Goal: Obtain resource: Download file/media

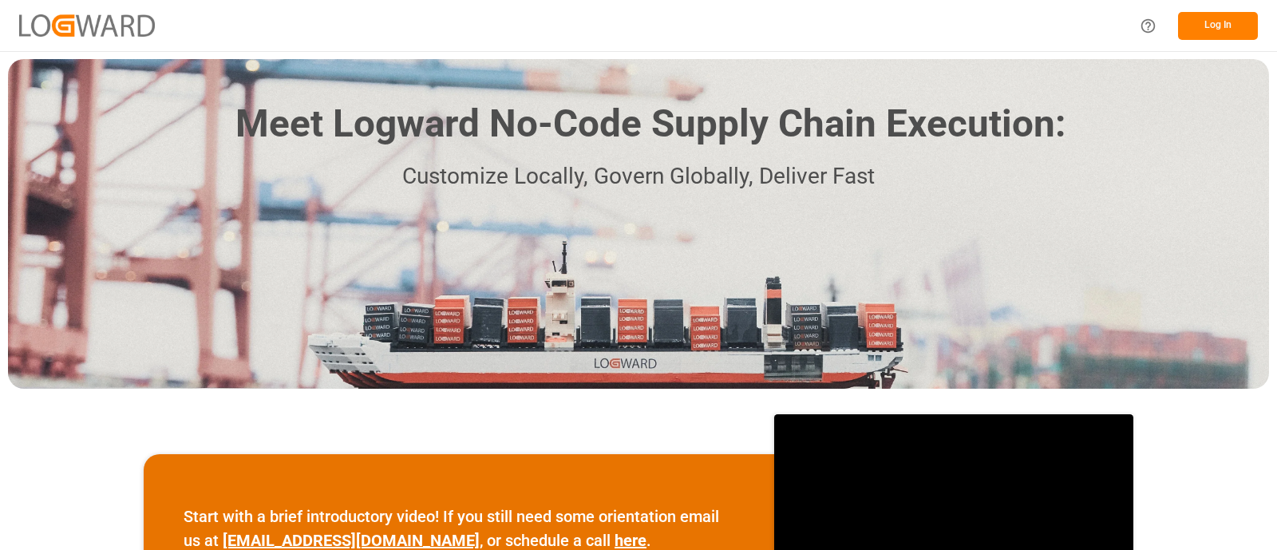
click at [1225, 26] on button "Log In" at bounding box center [1218, 26] width 80 height 28
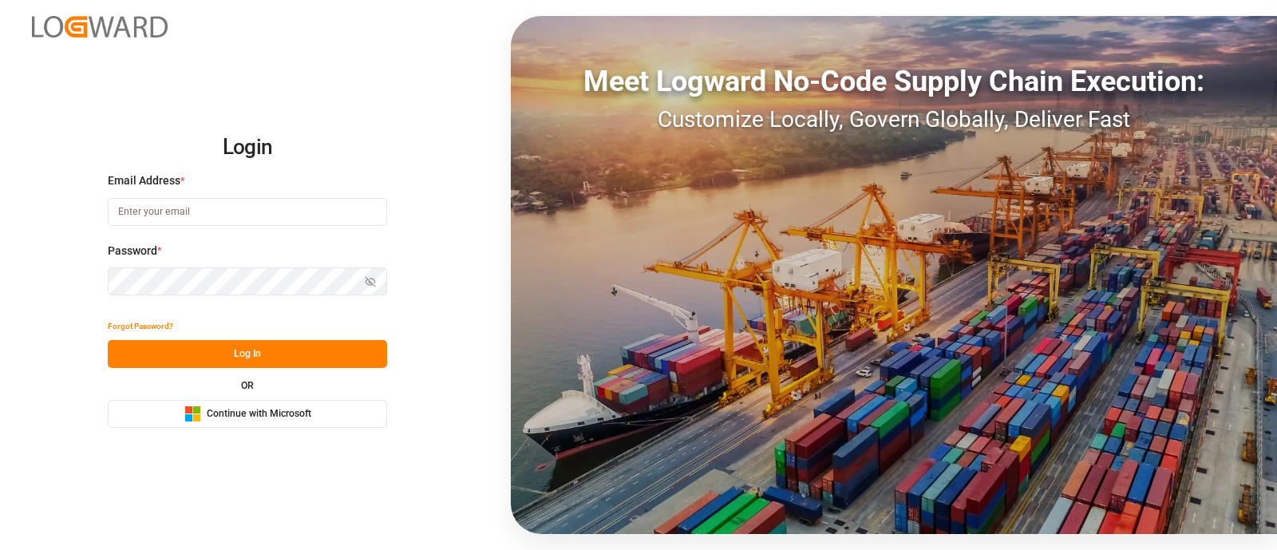
click at [243, 413] on span "Continue with Microsoft" at bounding box center [259, 414] width 105 height 14
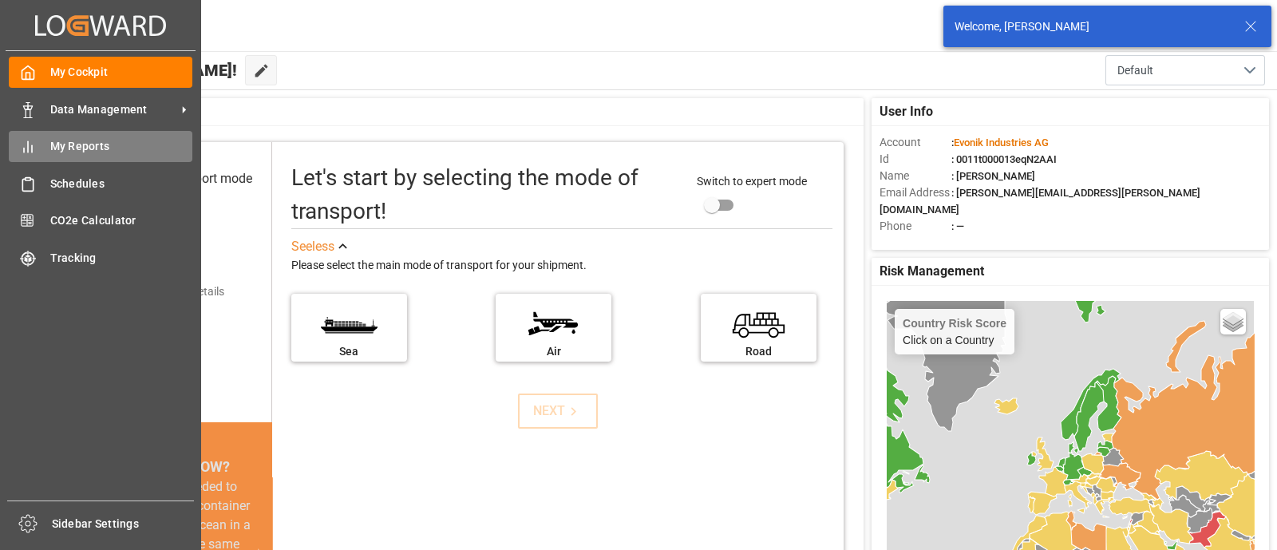
click at [79, 155] on div "My Reports My Reports" at bounding box center [101, 146] width 184 height 31
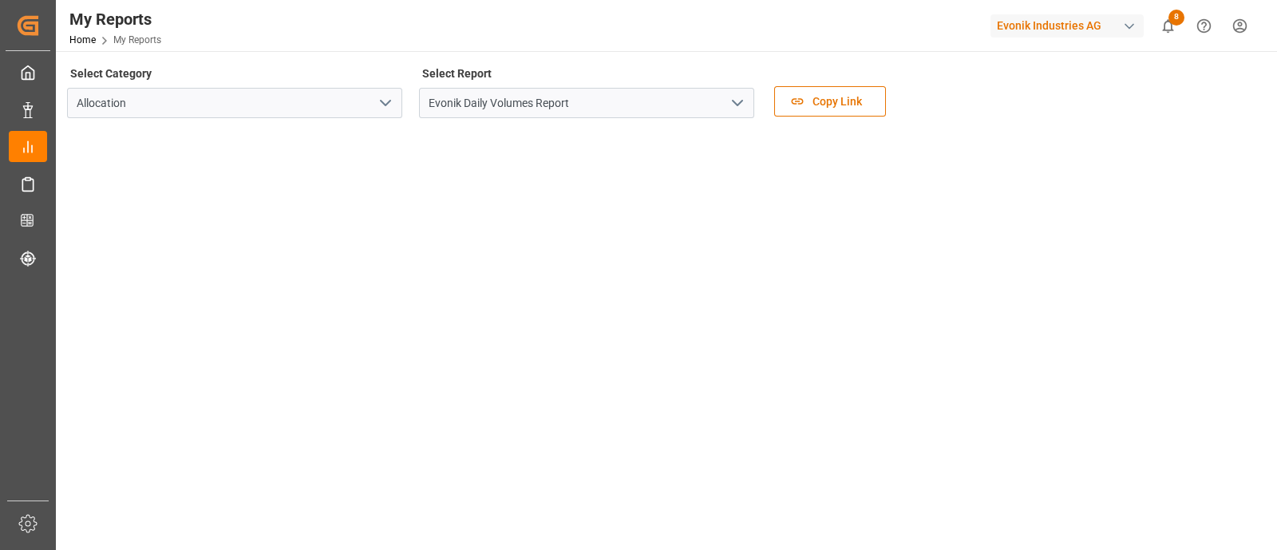
click at [741, 103] on icon "open menu" at bounding box center [737, 102] width 19 height 19
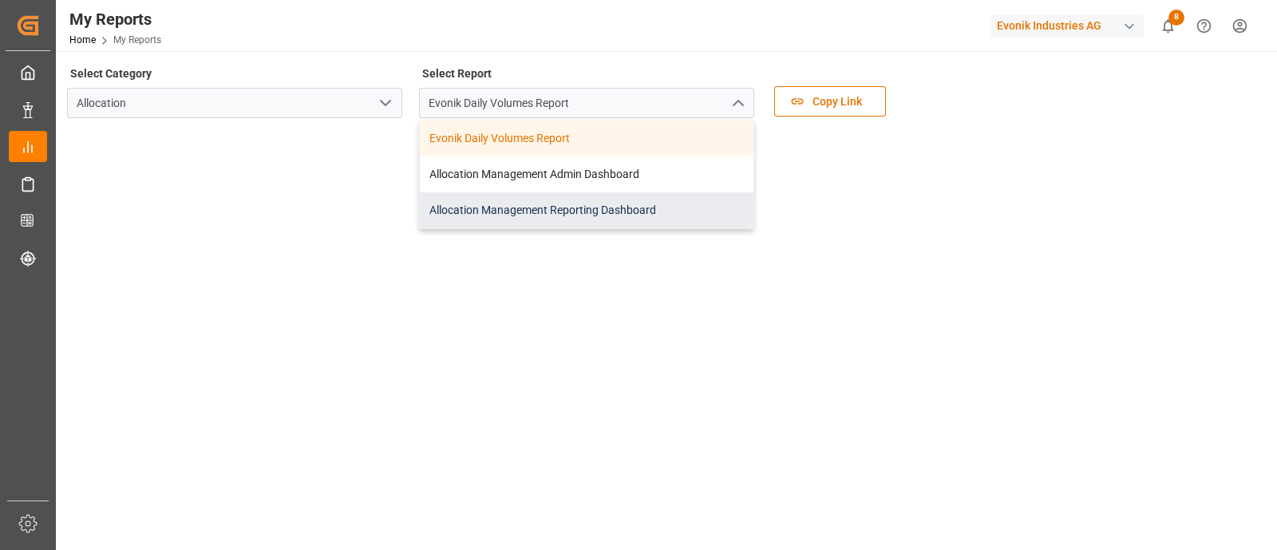
click at [579, 202] on div "Allocation Management Reporting Dashboard" at bounding box center [587, 210] width 334 height 36
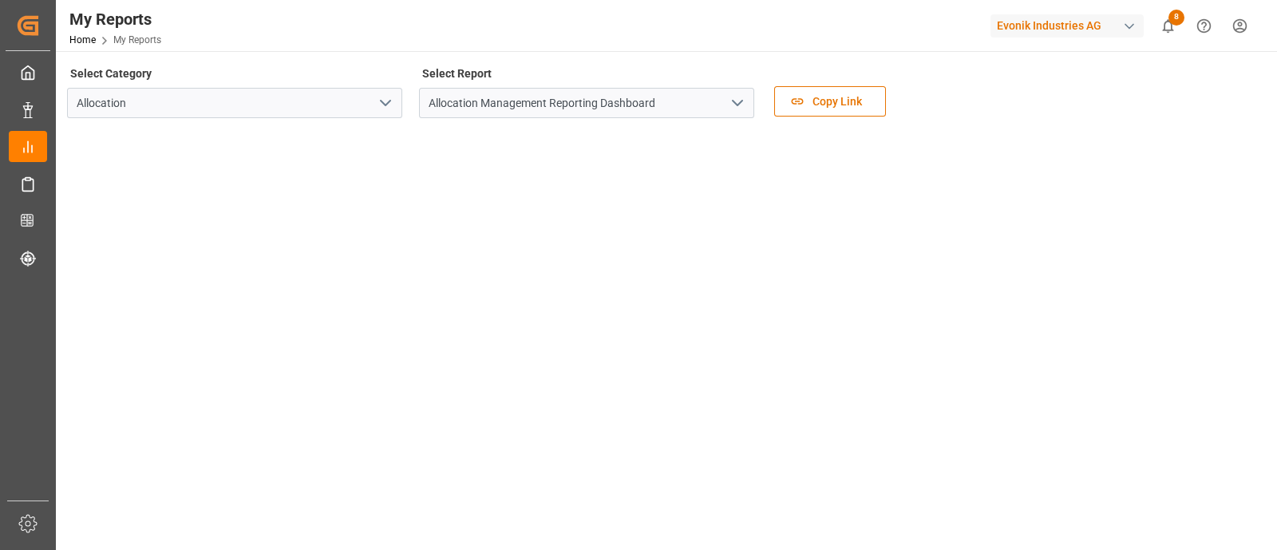
click at [734, 105] on icon "open menu" at bounding box center [737, 102] width 19 height 19
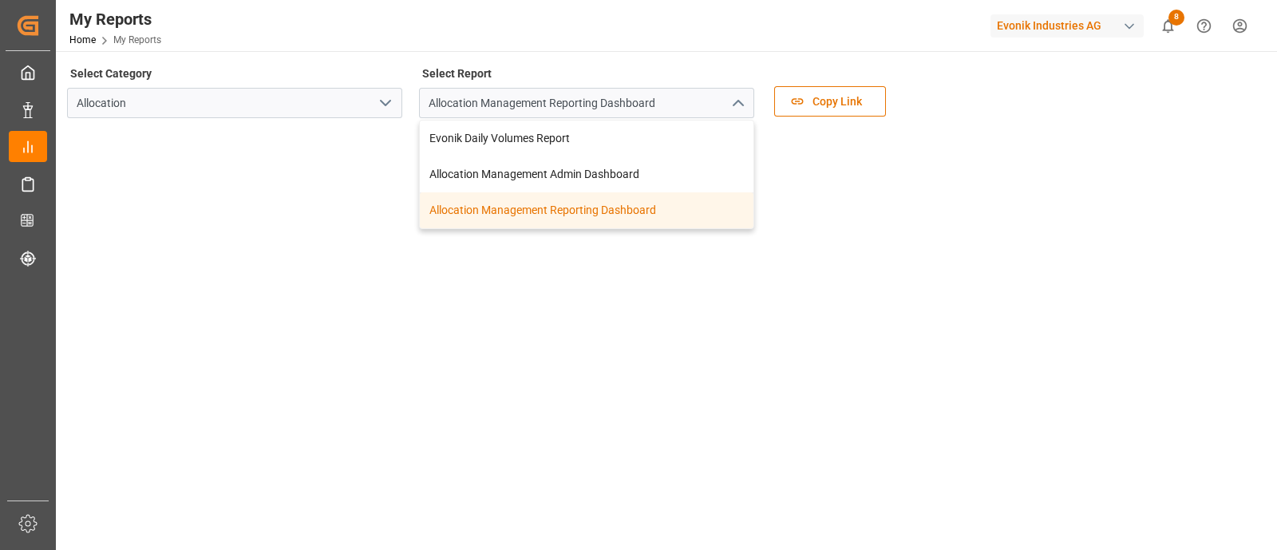
click at [493, 213] on div "Allocation Management Reporting Dashboard" at bounding box center [587, 210] width 334 height 36
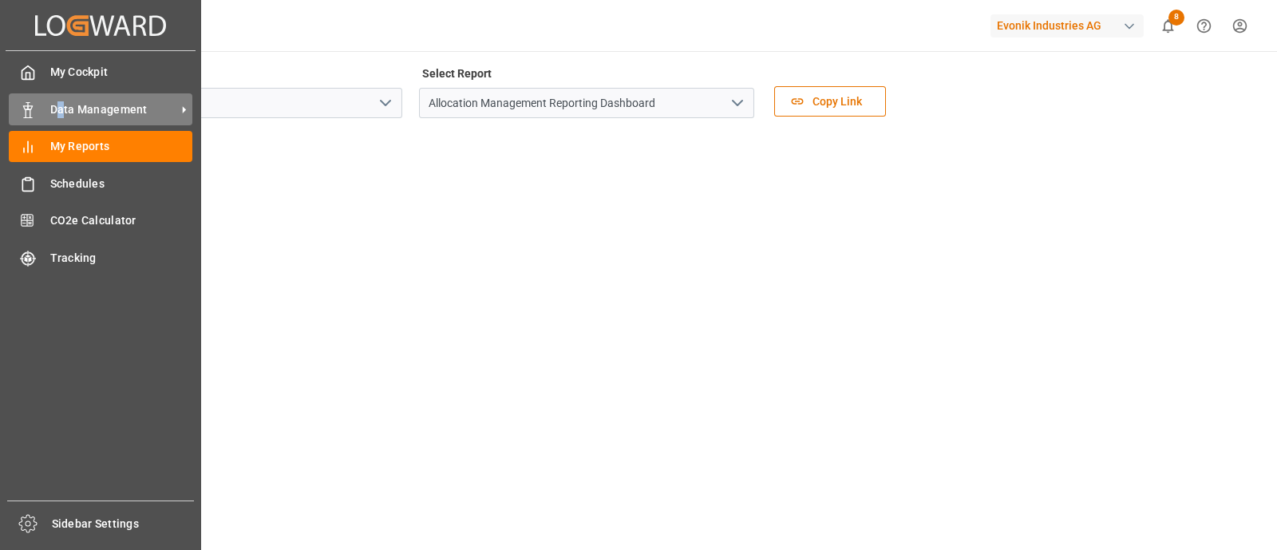
click at [60, 105] on span "Data Management" at bounding box center [113, 109] width 126 height 17
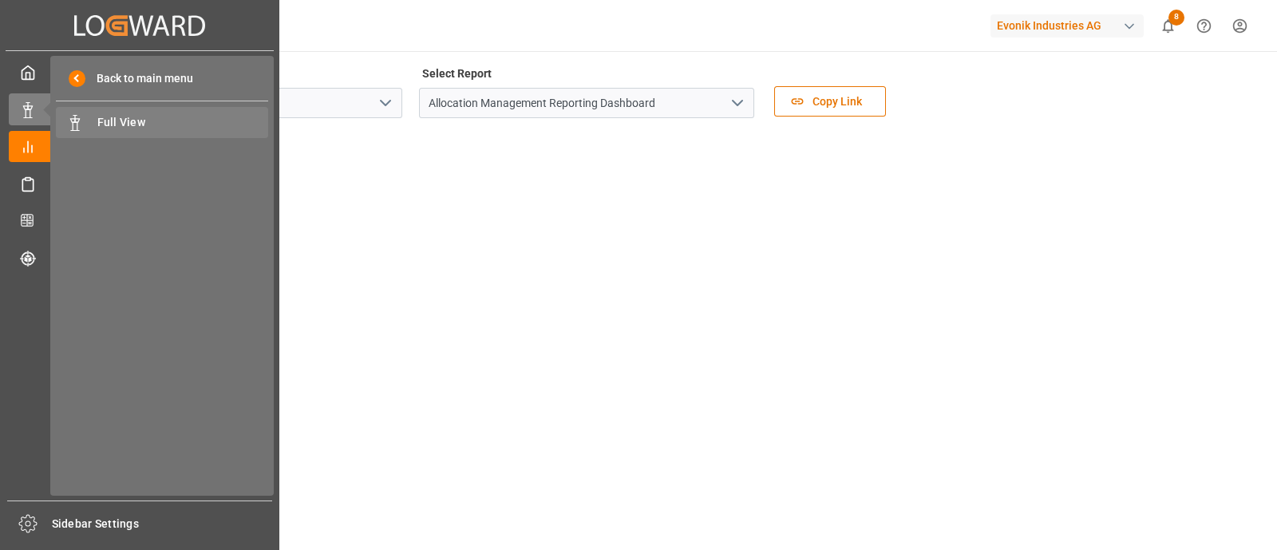
click at [133, 125] on span "Full View" at bounding box center [183, 122] width 172 height 17
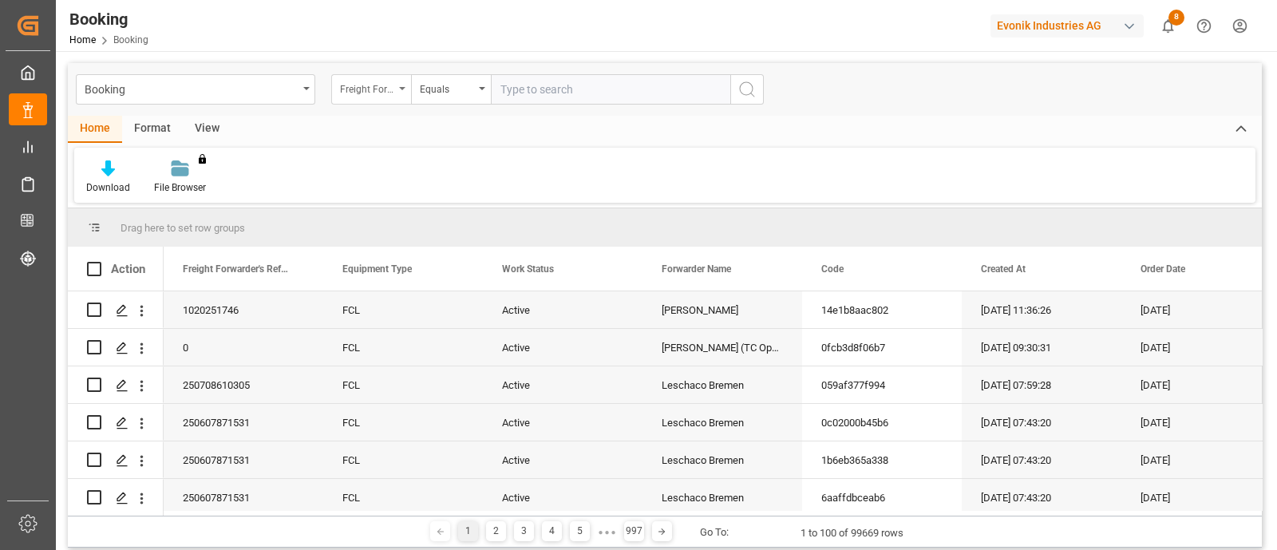
click at [403, 95] on div "Freight Forwarder's Reference No." at bounding box center [371, 89] width 80 height 30
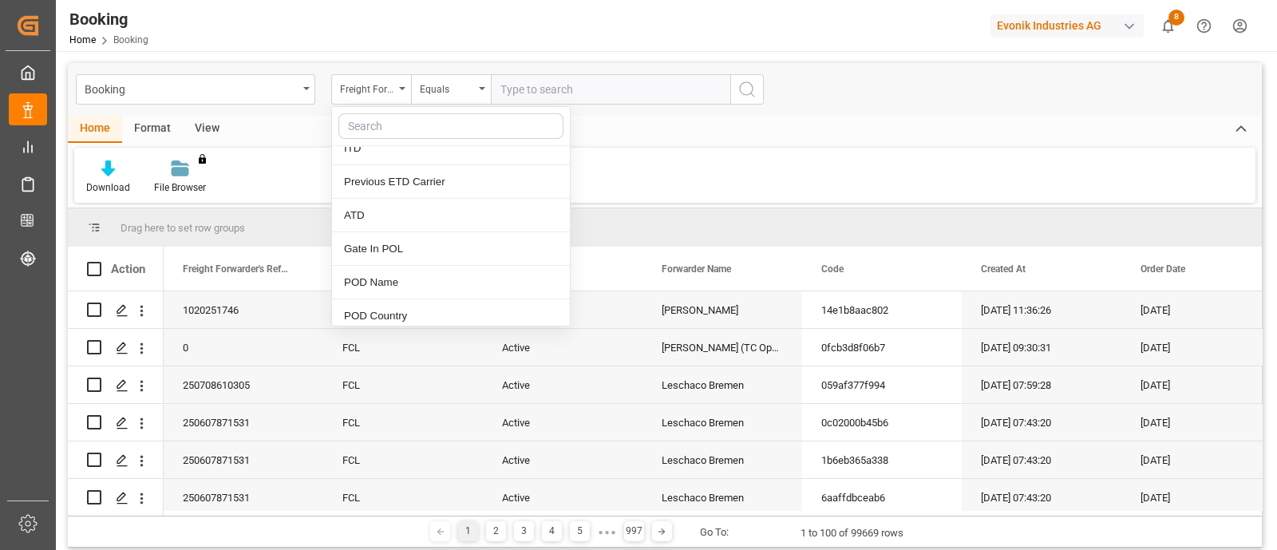
scroll to position [1657, 0]
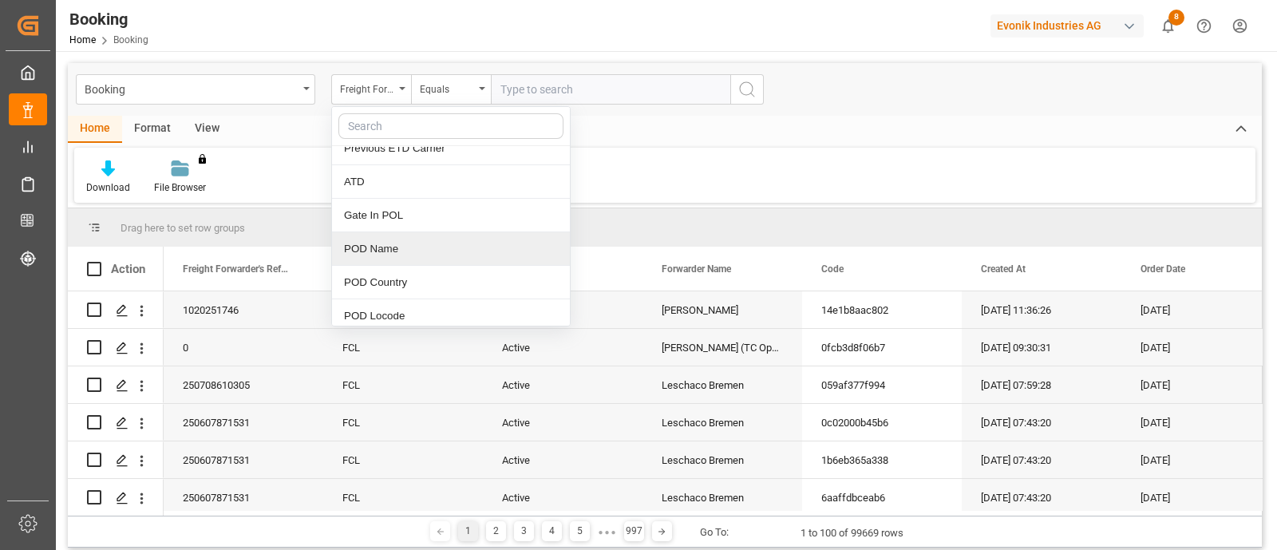
click at [399, 239] on div "POD Name" at bounding box center [451, 249] width 238 height 34
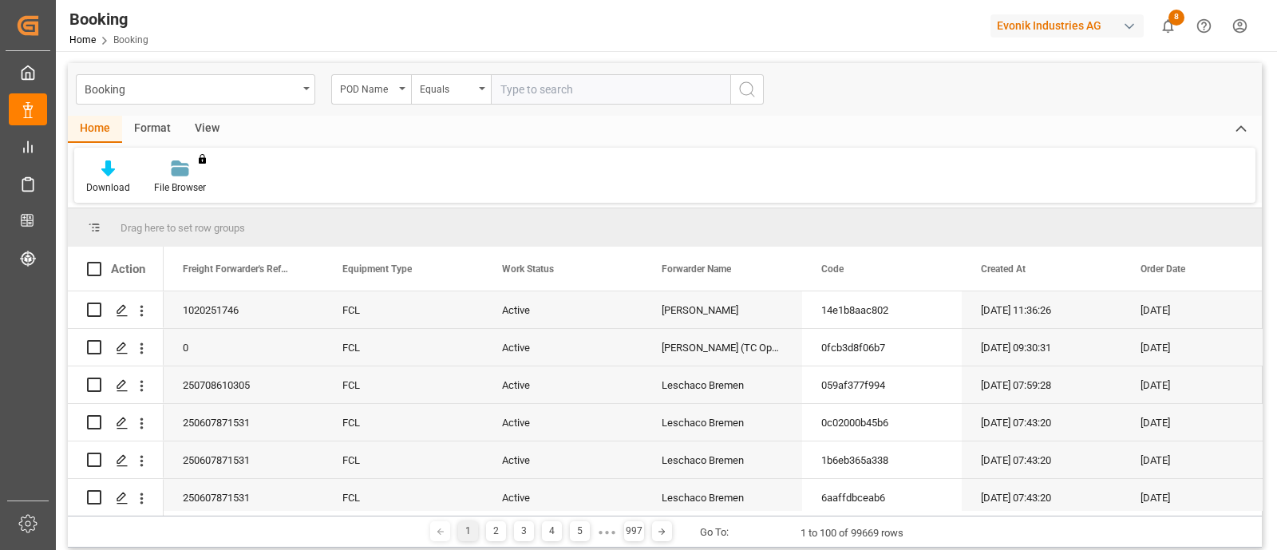
click at [548, 82] on input "text" at bounding box center [610, 89] width 239 height 30
type input "shanghai"
click at [746, 88] on icon "search button" at bounding box center [746, 89] width 19 height 19
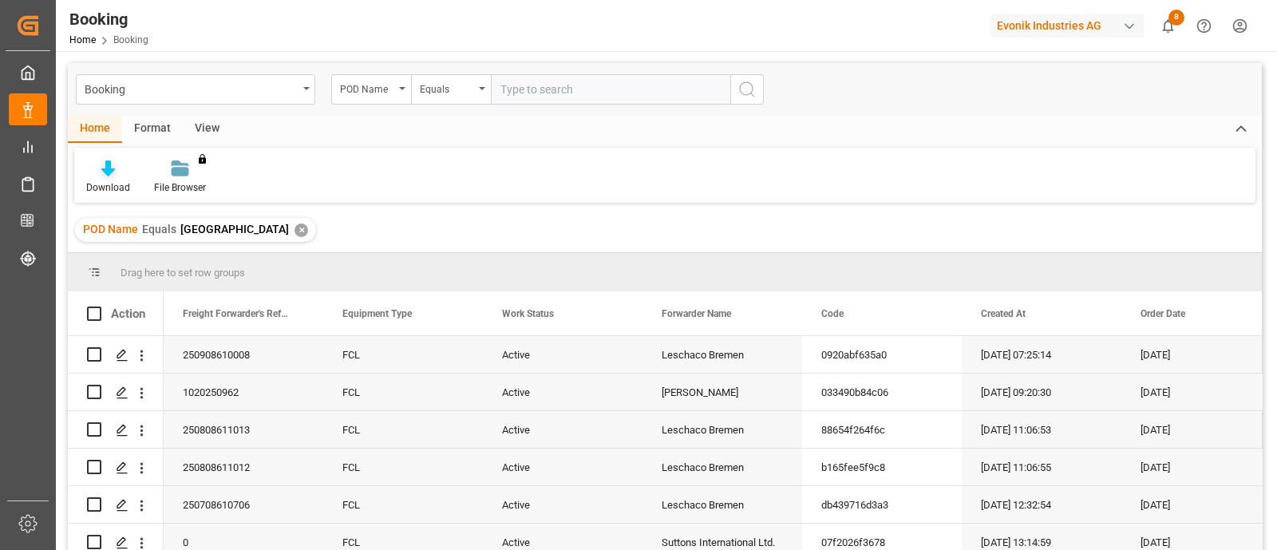
click at [124, 193] on div "Download" at bounding box center [108, 187] width 44 height 14
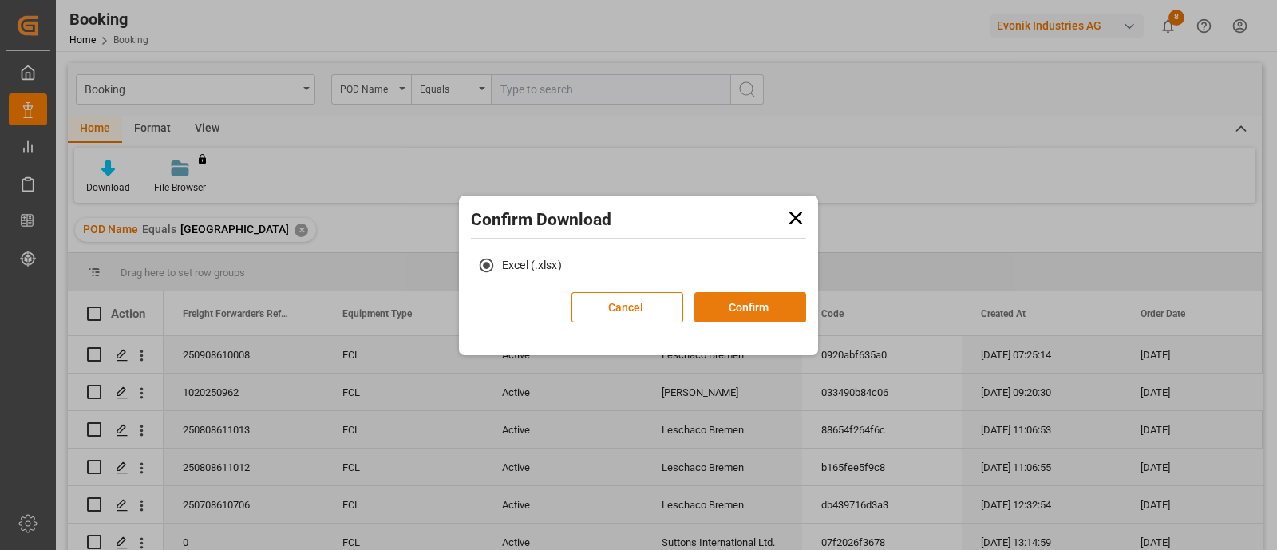
click at [746, 306] on button "Confirm" at bounding box center [750, 307] width 112 height 30
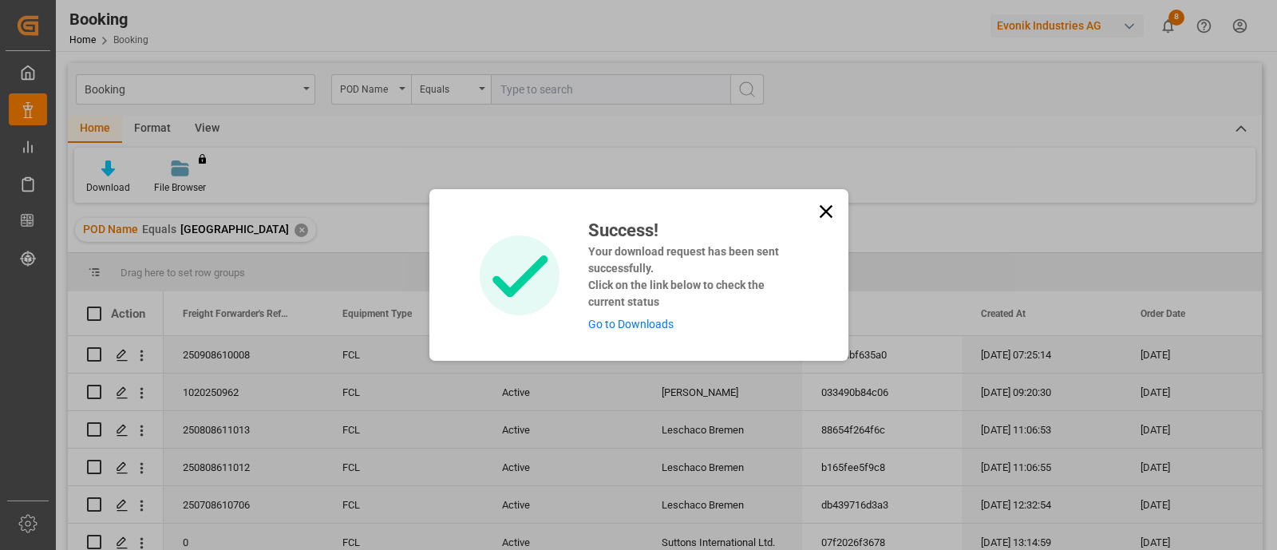
click at [638, 323] on link "Go to Downloads" at bounding box center [630, 324] width 85 height 13
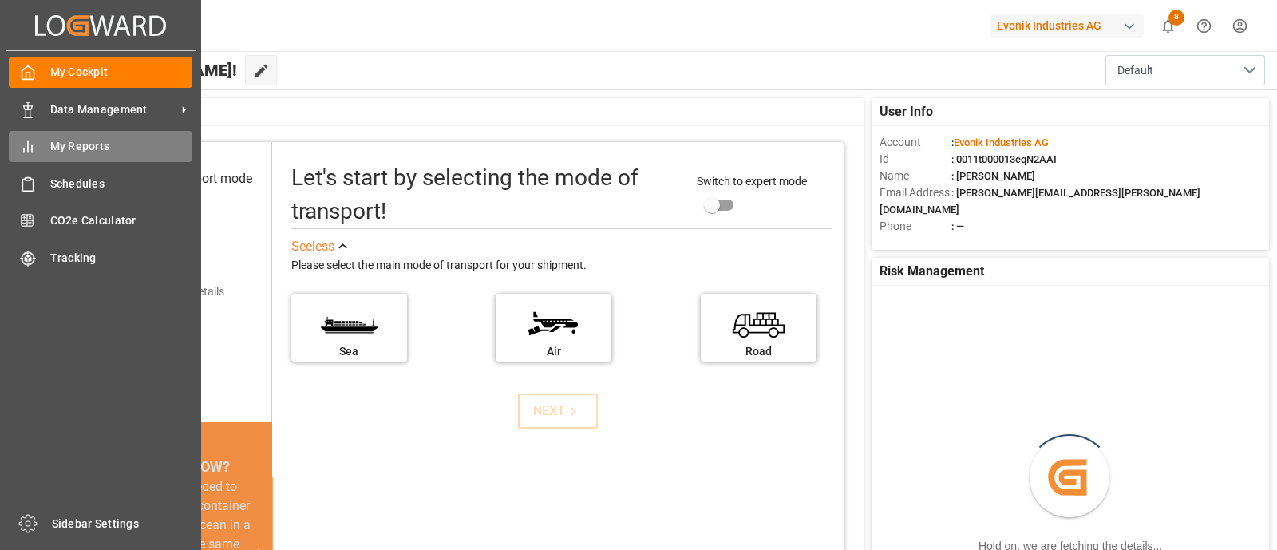
click at [92, 152] on span "My Reports" at bounding box center [121, 146] width 143 height 17
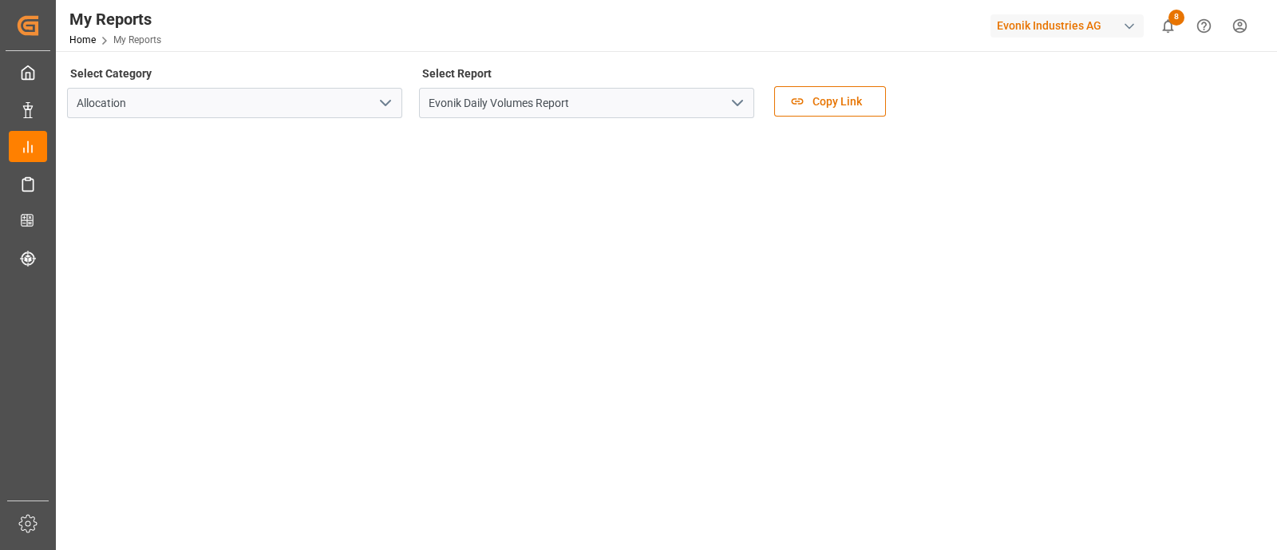
click at [738, 106] on icon "open menu" at bounding box center [737, 102] width 19 height 19
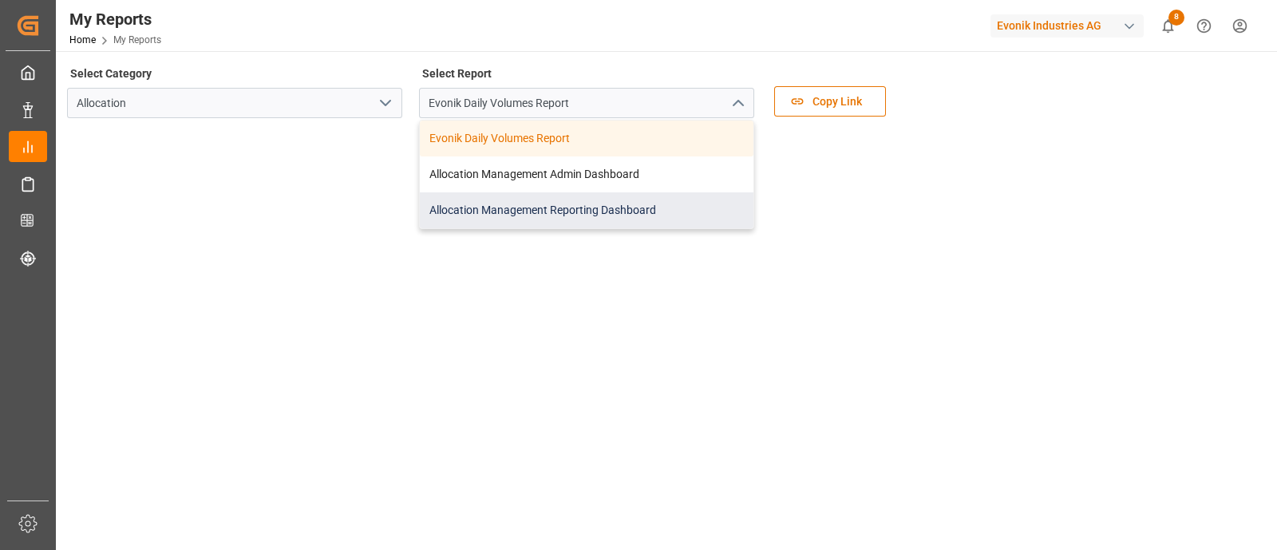
click at [606, 210] on div "Allocation Management Reporting Dashboard" at bounding box center [587, 210] width 334 height 36
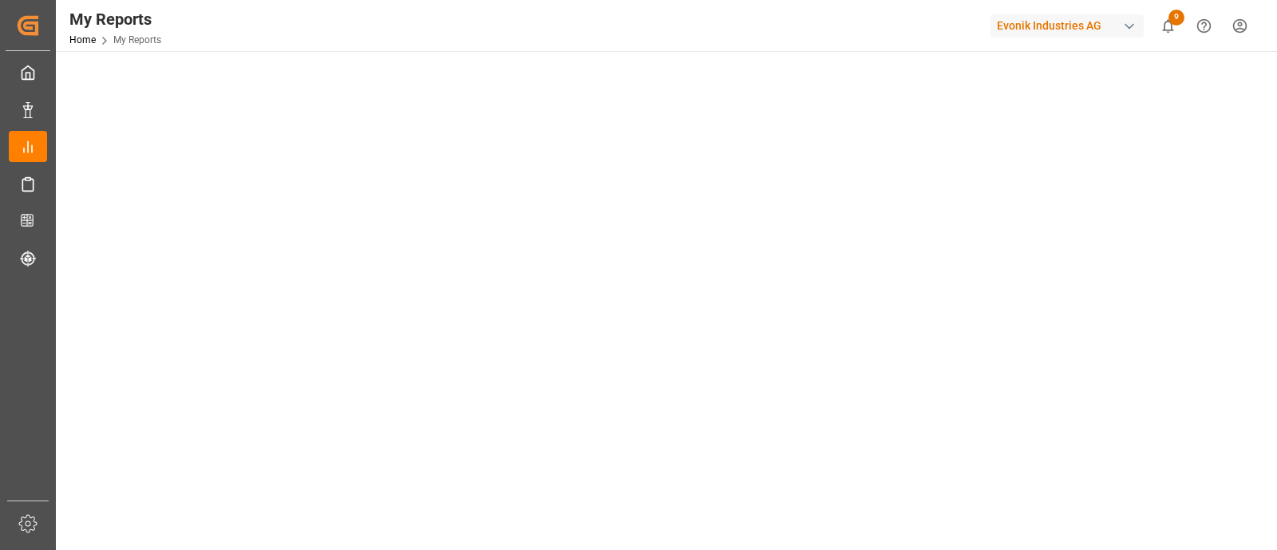
scroll to position [159, 0]
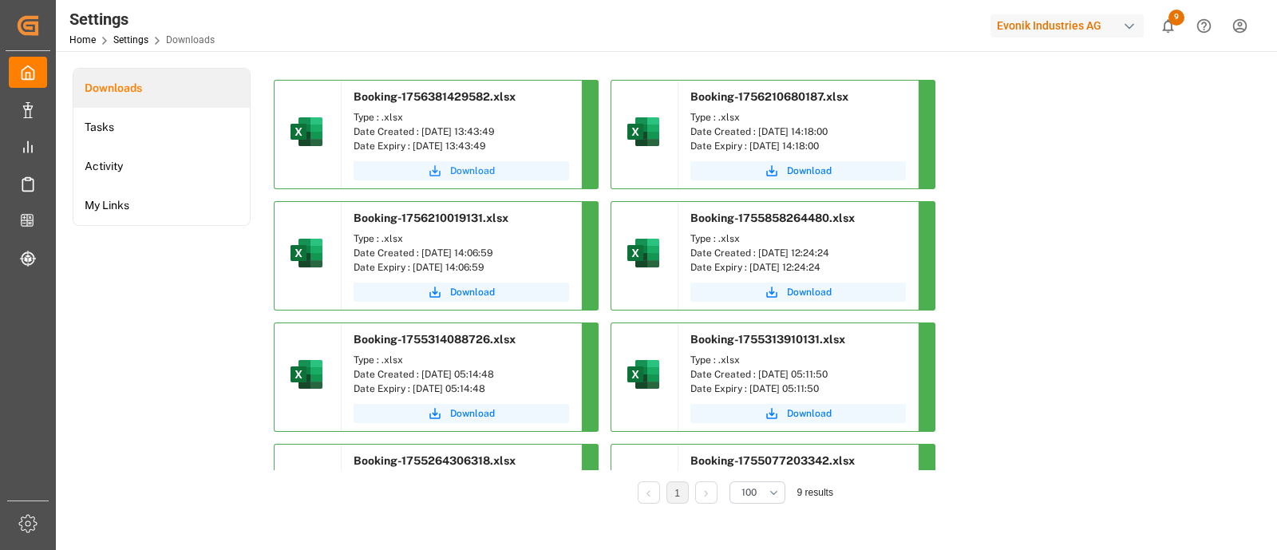
click at [473, 168] on span "Download" at bounding box center [472, 171] width 45 height 14
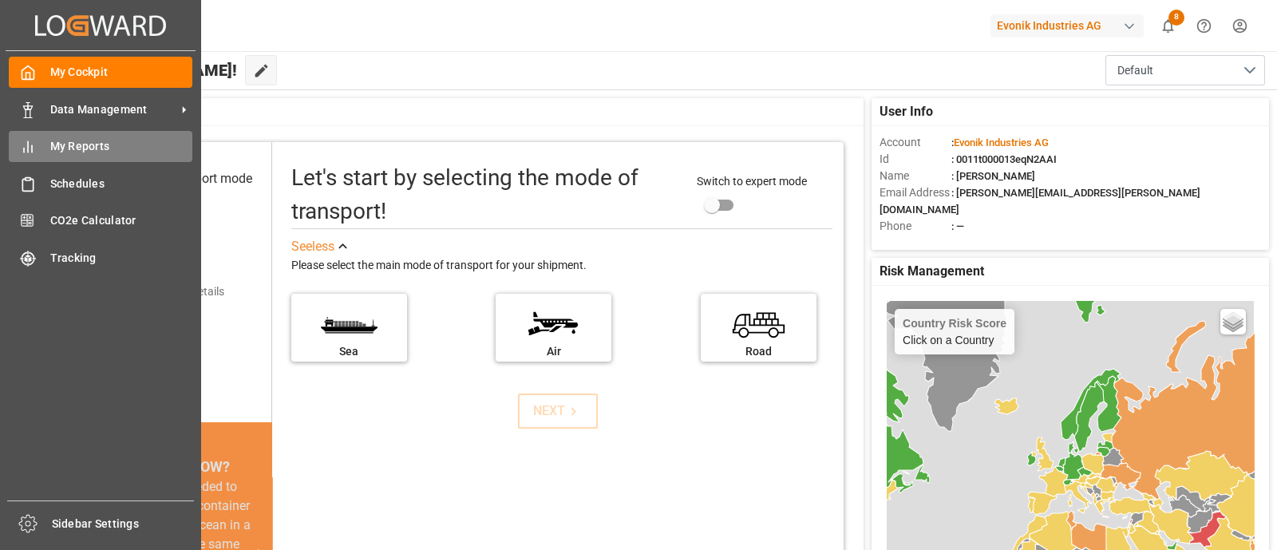
click at [74, 144] on span "My Reports" at bounding box center [121, 146] width 143 height 17
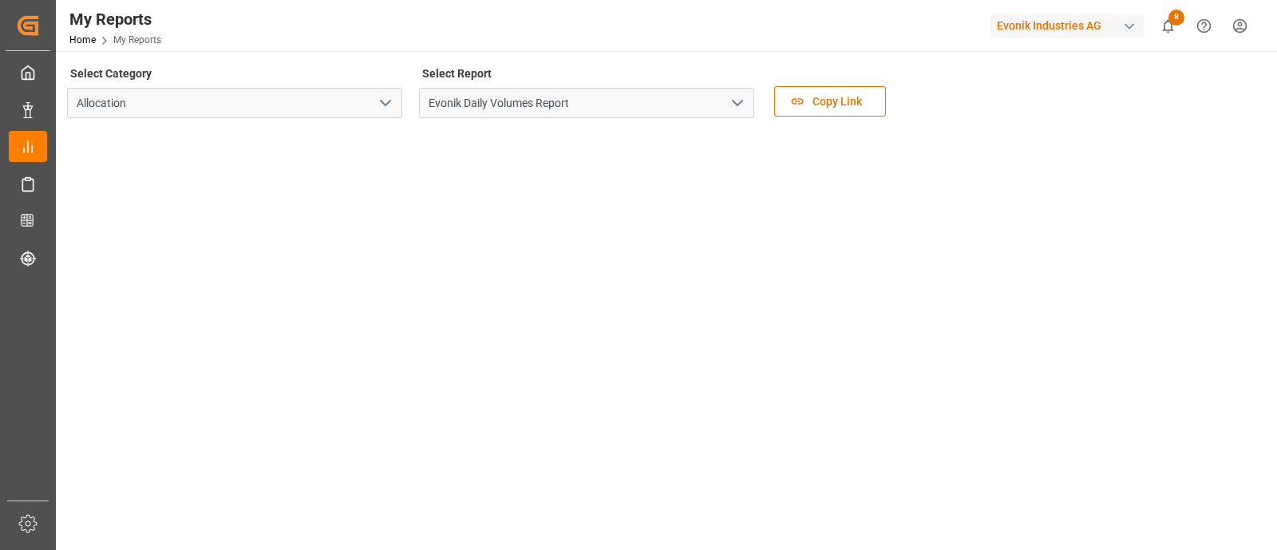
click at [738, 111] on icon "open menu" at bounding box center [737, 102] width 19 height 19
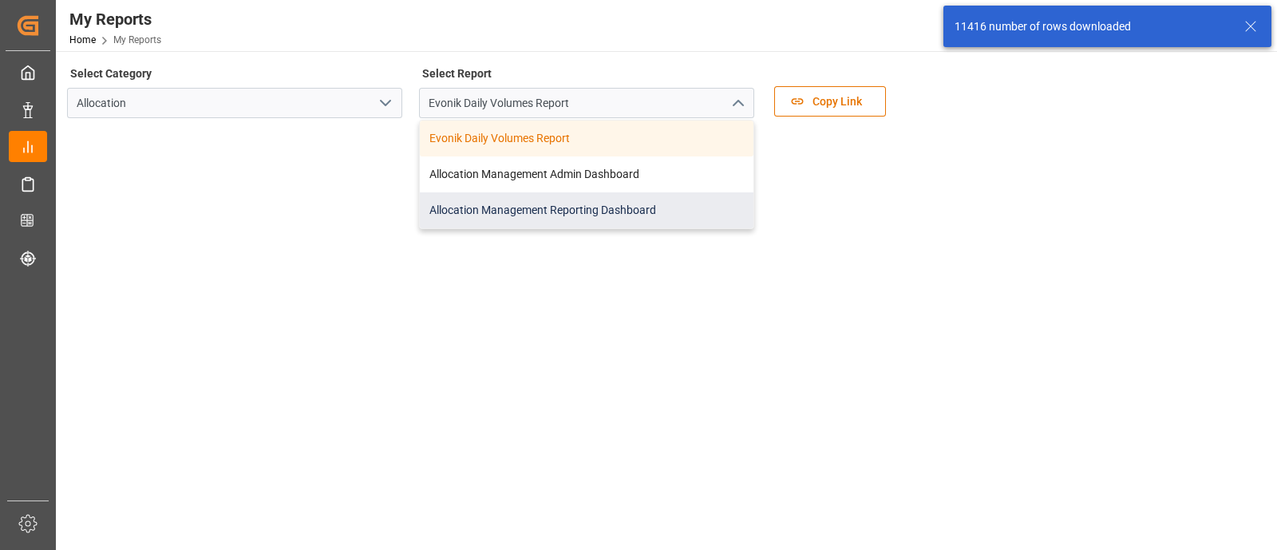
click at [591, 209] on div "Allocation Management Reporting Dashboard" at bounding box center [587, 210] width 334 height 36
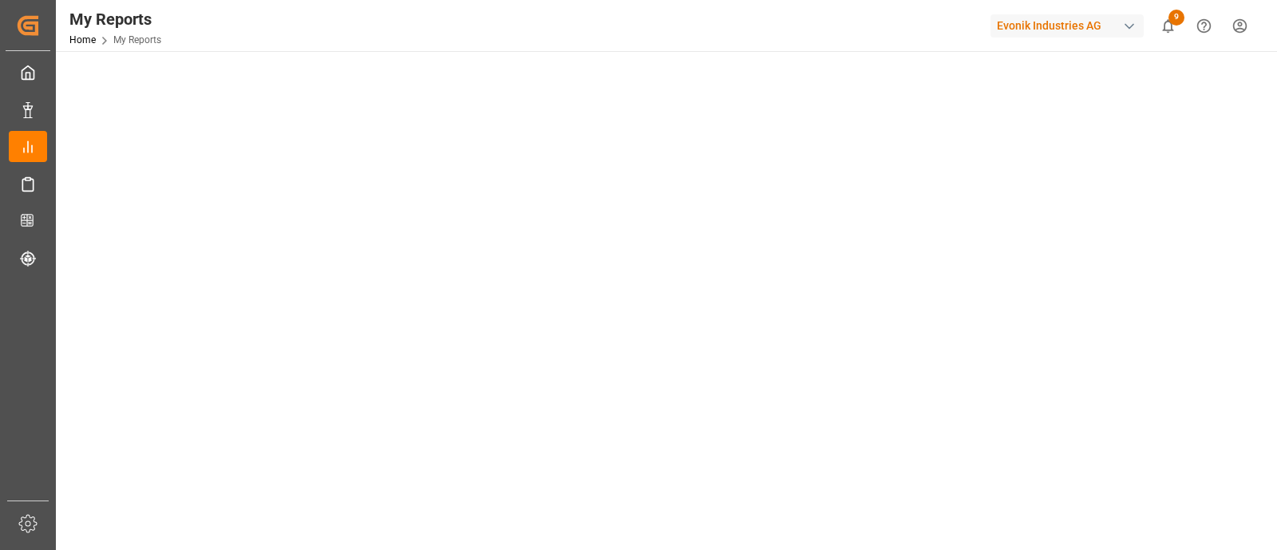
scroll to position [179, 0]
